Goal: Task Accomplishment & Management: Use online tool/utility

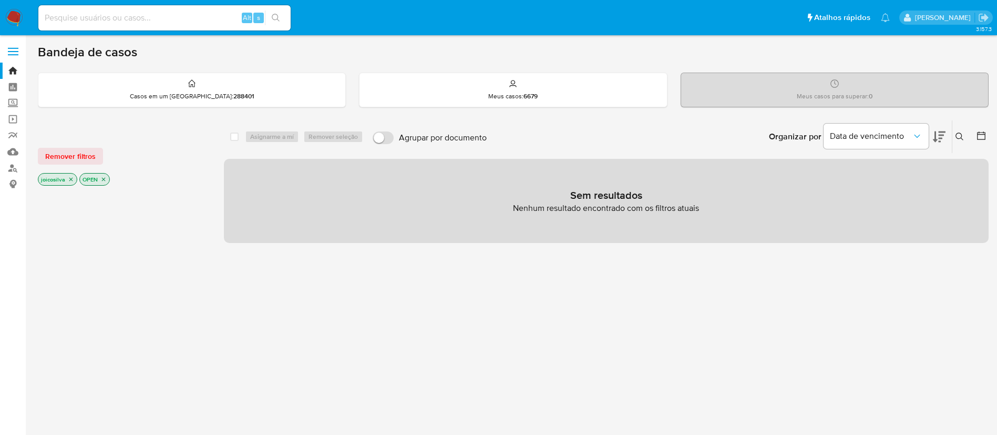
click at [70, 181] on icon "close-filter" at bounding box center [71, 179] width 6 height 6
click at [63, 180] on icon "close-filter" at bounding box center [62, 180] width 4 height 4
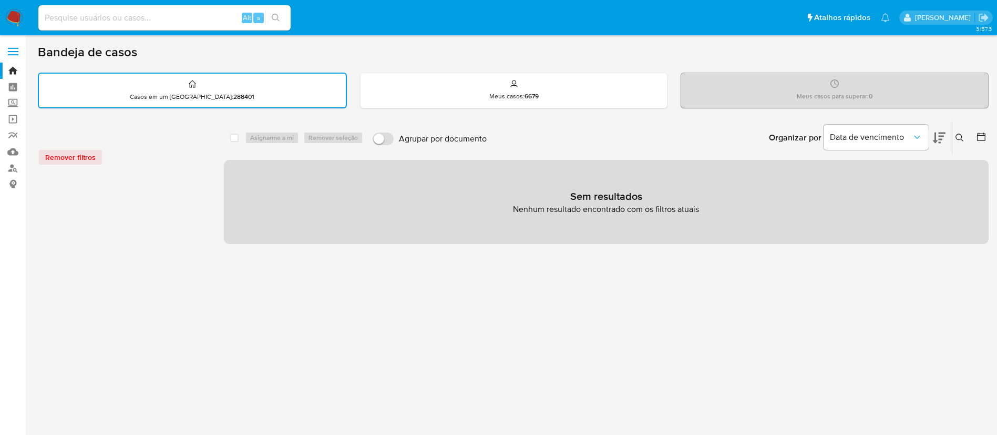
click at [11, 19] on img at bounding box center [14, 18] width 18 height 18
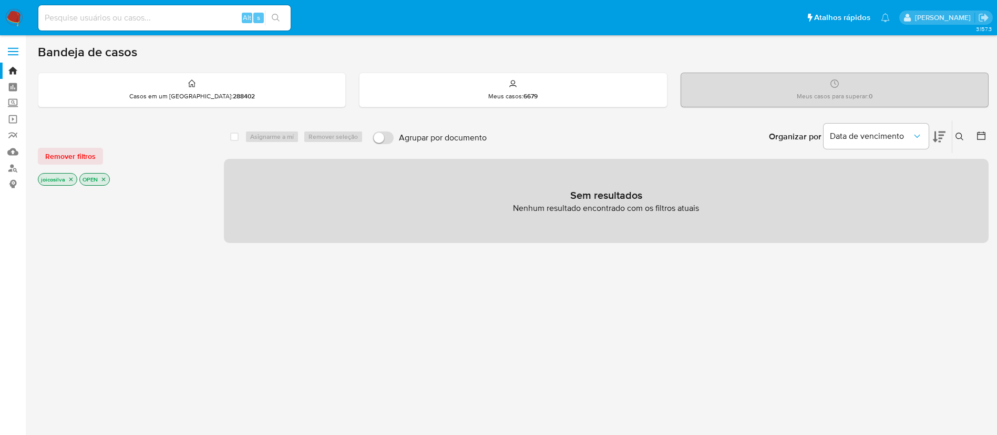
click at [17, 21] on img at bounding box center [14, 18] width 18 height 18
click at [12, 13] on img at bounding box center [14, 18] width 18 height 18
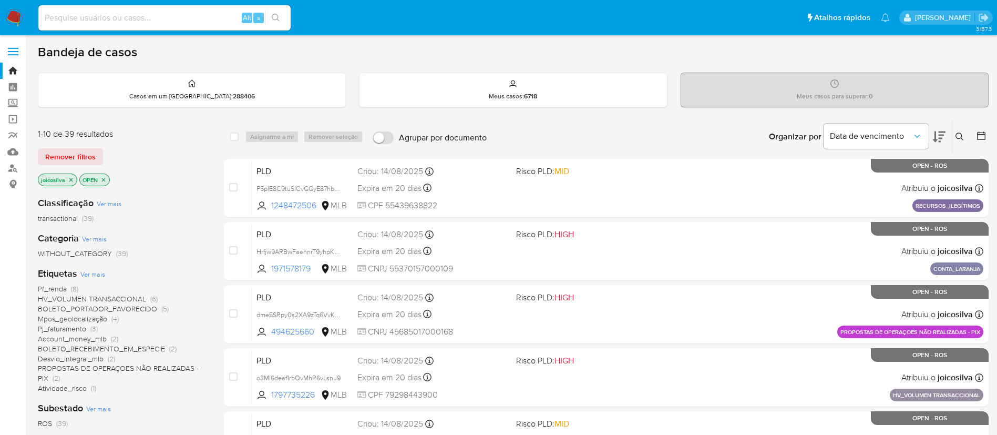
click at [82, 216] on span "(39)" at bounding box center [88, 218] width 12 height 11
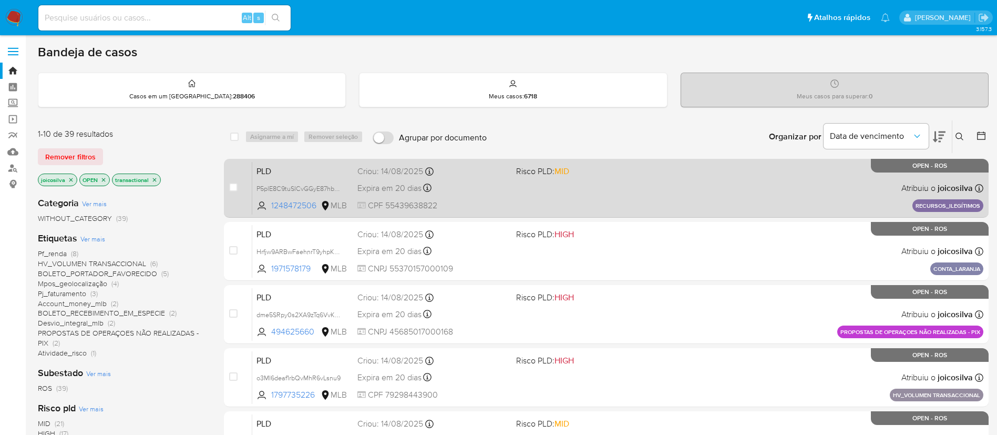
click at [686, 179] on div "PLD P5plE8C9tuSICvGGyE87hbNP 1248472506 MLB Risco PLD: MID Criou: 14/08/2025 Cr…" at bounding box center [617, 187] width 731 height 53
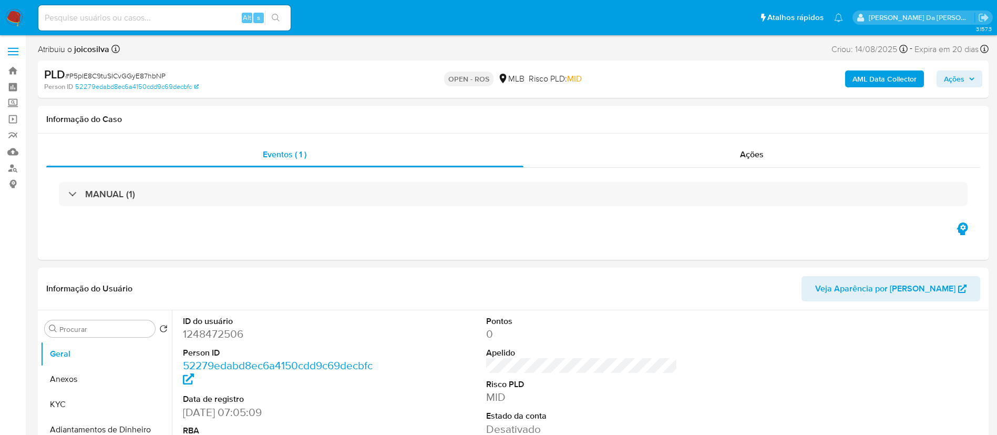
select select "10"
